Goal: Task Accomplishment & Management: Manage account settings

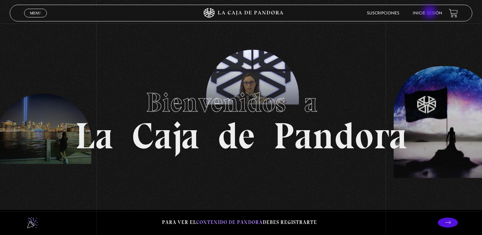
click at [431, 13] on link "Inicie sesión" at bounding box center [427, 13] width 29 height 4
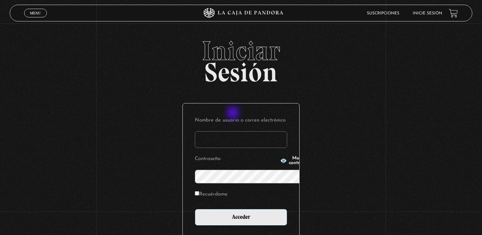
click at [234, 131] on input "Nombre de usuario o correo electrónico" at bounding box center [241, 139] width 92 height 17
paste input "@"
click at [195, 131] on input "@" at bounding box center [241, 139] width 92 height 17
click at [211, 131] on input "vivitf.vt@" at bounding box center [241, 139] width 92 height 17
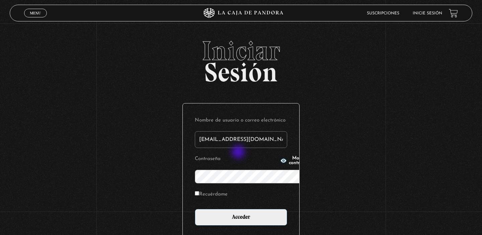
type input "vivitf.vt@gmail.com"
click at [281, 162] on icon "button" at bounding box center [284, 161] width 6 height 4
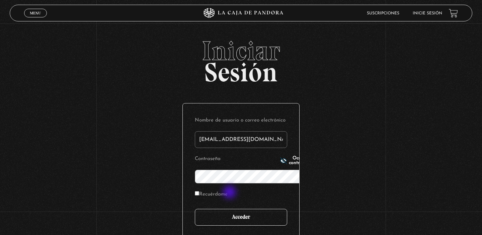
click at [230, 209] on input "Acceder" at bounding box center [241, 217] width 92 height 17
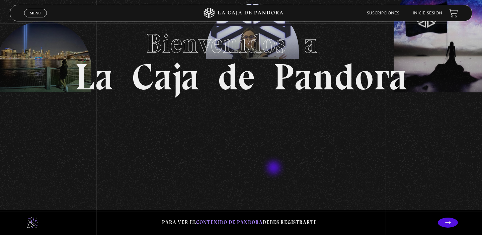
scroll to position [55, 0]
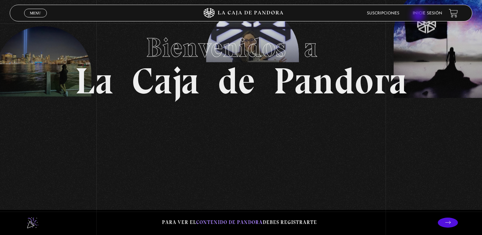
click at [419, 16] on li "Inicie sesión" at bounding box center [427, 13] width 29 height 10
click at [417, 11] on li "Inicie sesión" at bounding box center [427, 13] width 29 height 10
click at [417, 12] on link "Inicie sesión" at bounding box center [427, 13] width 29 height 4
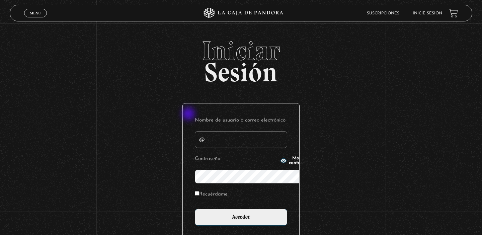
click at [195, 131] on input "@" at bounding box center [241, 139] width 92 height 17
click at [211, 131] on input "vivitf.vt@" at bounding box center [241, 139] width 92 height 17
type input "vivitf.vt@gmail.com"
click at [281, 160] on icon "button" at bounding box center [284, 161] width 6 height 4
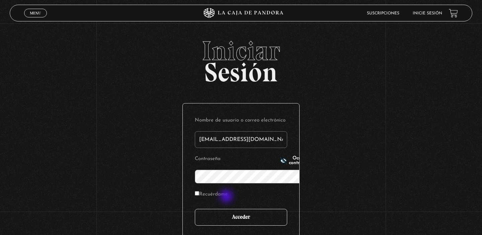
click at [227, 209] on input "Acceder" at bounding box center [241, 217] width 92 height 17
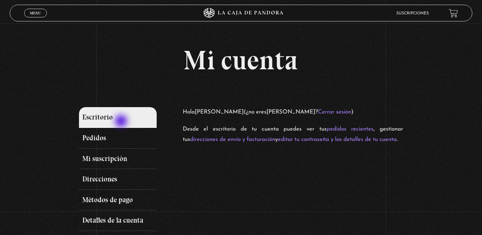
click at [122, 122] on link "Escritorio" at bounding box center [118, 117] width 78 height 21
click at [34, 10] on link "Menu Cerrar" at bounding box center [35, 13] width 23 height 9
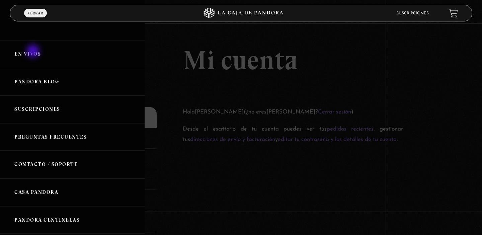
click at [34, 52] on link "En vivos" at bounding box center [72, 54] width 145 height 28
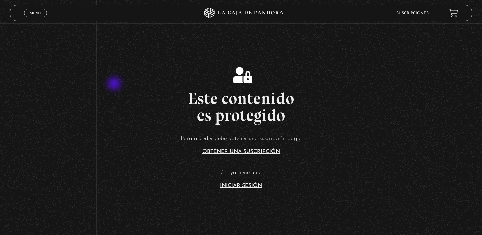
scroll to position [78, 0]
click at [231, 185] on link "Iniciar Sesión" at bounding box center [241, 185] width 42 height 5
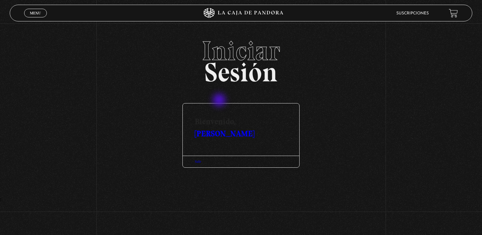
click at [220, 156] on div "Salir" at bounding box center [241, 162] width 117 height 12
click at [40, 12] on span "Menu" at bounding box center [35, 13] width 11 height 4
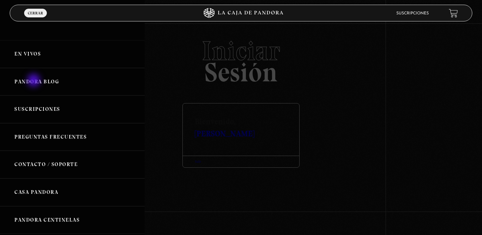
click at [35, 81] on link "Pandora Blog" at bounding box center [72, 82] width 145 height 28
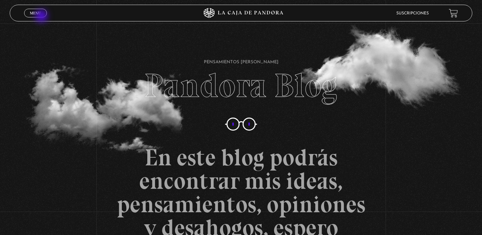
click at [42, 17] on span "Cerrar" at bounding box center [36, 19] width 16 height 5
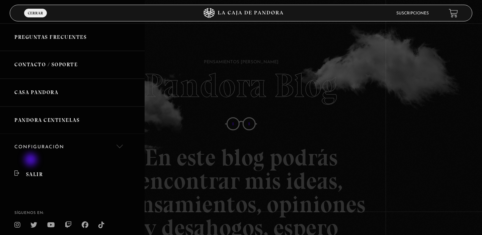
scroll to position [103, 0]
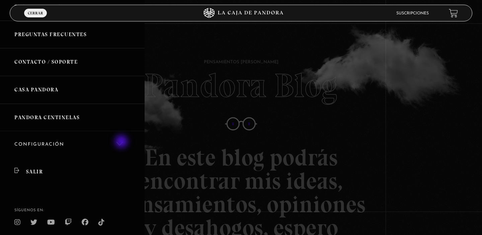
click at [122, 142] on link "Configuración" at bounding box center [72, 144] width 145 height 27
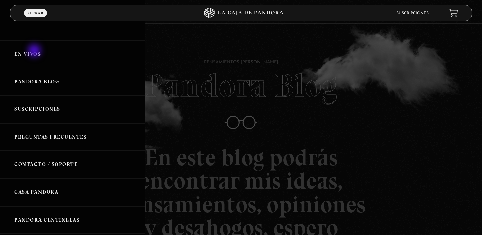
click at [35, 51] on link "En vivos" at bounding box center [72, 54] width 145 height 28
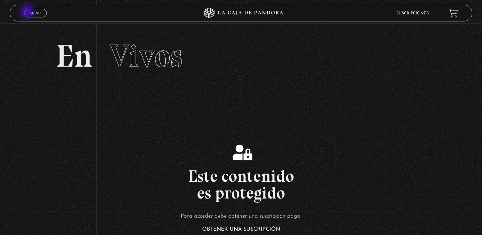
click at [28, 12] on link "Menu Cerrar" at bounding box center [35, 13] width 23 height 9
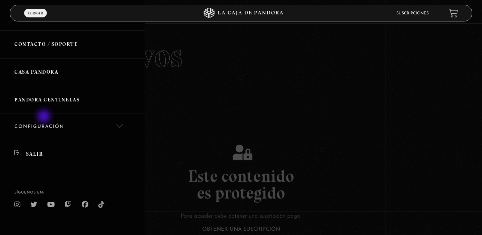
scroll to position [122, 0]
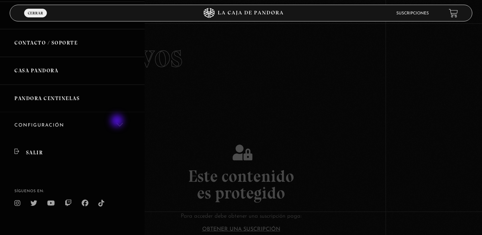
click at [118, 122] on link "Configuración" at bounding box center [72, 125] width 145 height 27
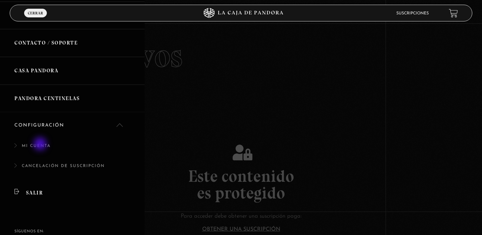
click at [41, 145] on link "Mi cuenta" at bounding box center [72, 149] width 145 height 20
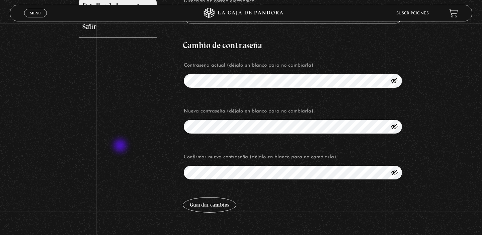
scroll to position [168, 0]
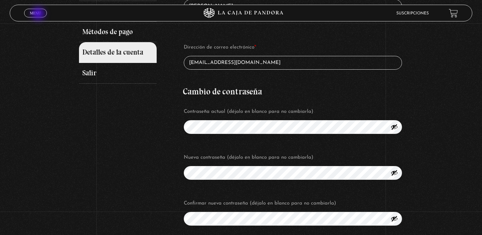
click at [39, 14] on span "Menu" at bounding box center [35, 13] width 11 height 4
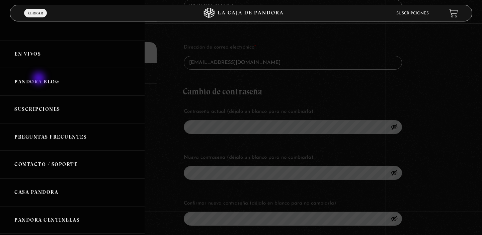
click at [40, 80] on link "Pandora Blog" at bounding box center [72, 82] width 145 height 28
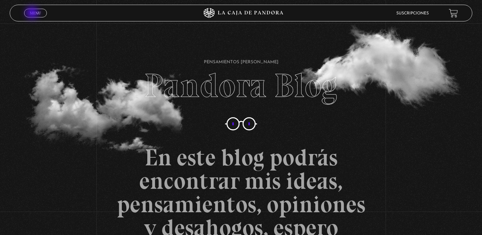
click at [33, 13] on span "Menu" at bounding box center [35, 13] width 11 height 4
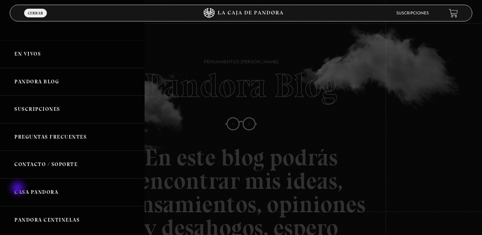
click at [18, 189] on link "Casa Pandora" at bounding box center [72, 193] width 145 height 28
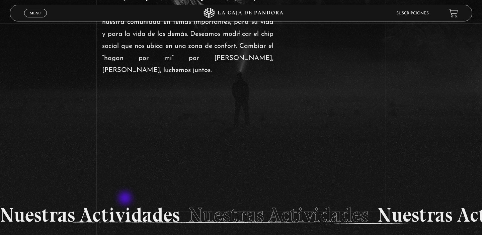
scroll to position [763, 0]
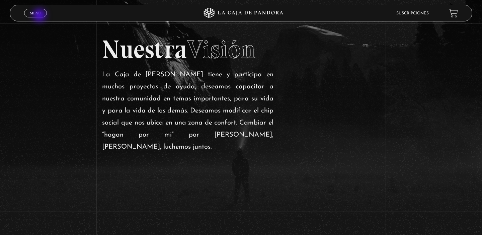
click at [40, 16] on link "Menu Cerrar" at bounding box center [35, 13] width 23 height 9
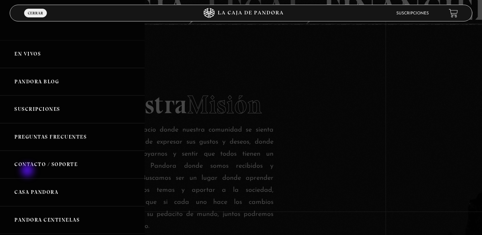
scroll to position [530, 0]
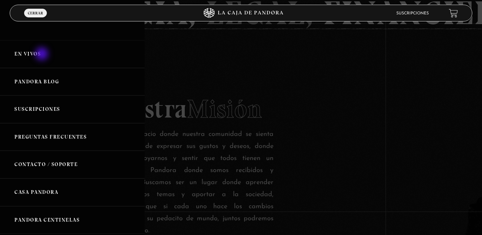
click at [43, 55] on link "En vivos" at bounding box center [72, 54] width 145 height 28
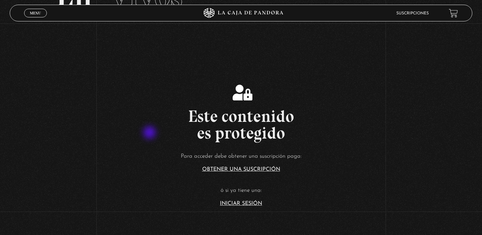
scroll to position [61, 0]
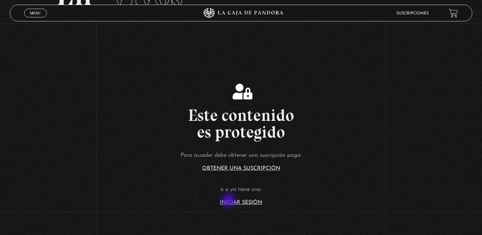
click at [229, 201] on link "Iniciar Sesión" at bounding box center [241, 202] width 42 height 5
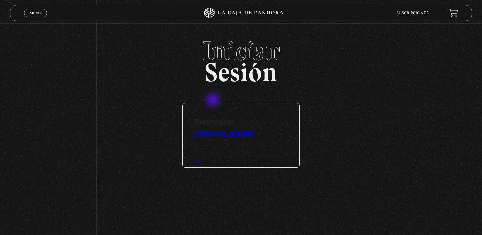
click at [214, 129] on link "Vivian Torres" at bounding box center [225, 134] width 60 height 10
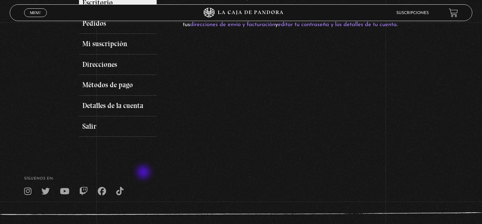
scroll to position [111, 0]
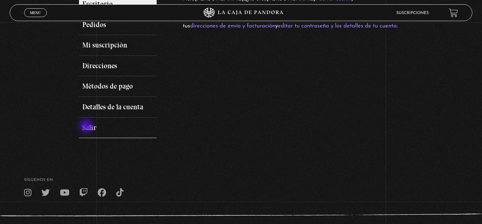
click at [87, 127] on link "Salir" at bounding box center [118, 128] width 78 height 21
